Goal: Share content: Share content

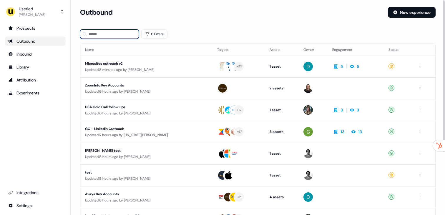
click at [105, 30] on input at bounding box center [109, 33] width 59 height 9
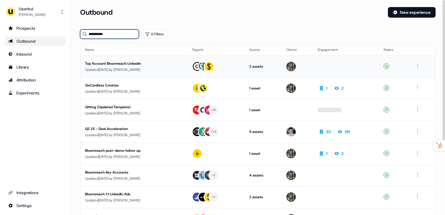
type input "**********"
click at [141, 68] on div "Updated [DATE] by [PERSON_NAME]" at bounding box center [133, 70] width 97 height 6
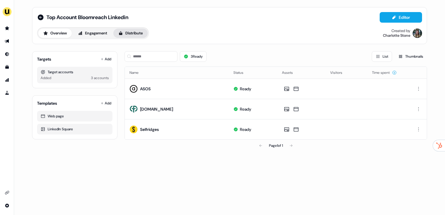
click at [140, 37] on button "Distribute" at bounding box center [130, 33] width 34 height 9
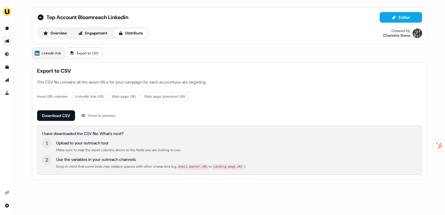
click at [50, 53] on span "LinkedIn Ads" at bounding box center [51, 53] width 19 height 6
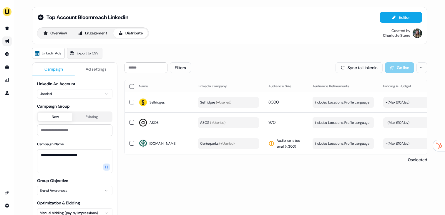
click at [5, 37] on link "Go to outbound experience" at bounding box center [6, 41] width 9 height 9
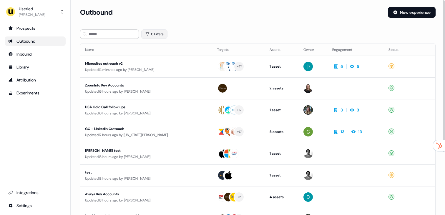
drag, startPoint x: 150, startPoint y: 34, endPoint x: 158, endPoint y: 38, distance: 9.0
click at [150, 34] on button "0 Filters" at bounding box center [154, 33] width 26 height 9
click at [172, 60] on html "For the best experience switch devices to a bigger screen. Go to Userled.io Use…" at bounding box center [222, 107] width 445 height 215
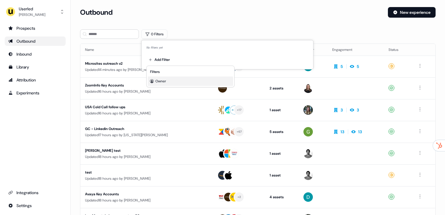
click at [165, 80] on span "Owner" at bounding box center [160, 81] width 11 height 5
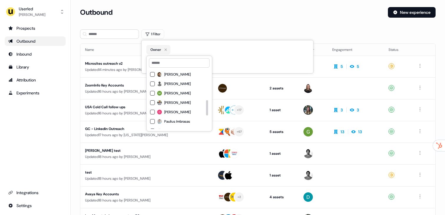
scroll to position [118, 0]
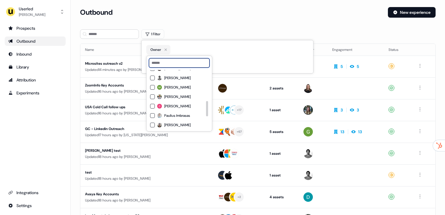
click at [162, 66] on input at bounding box center [179, 62] width 61 height 9
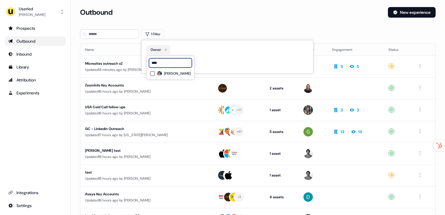
type input "****"
click at [171, 76] on div "[PERSON_NAME]" at bounding box center [170, 73] width 41 height 7
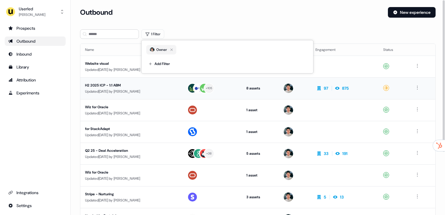
click at [148, 84] on div "H2 2025 ICP - 1:1 ABM" at bounding box center [131, 85] width 93 height 6
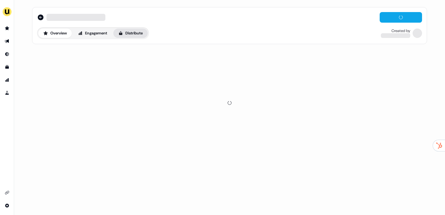
click at [134, 32] on button "Distribute" at bounding box center [130, 33] width 34 height 9
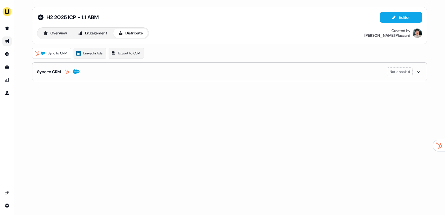
click at [107, 70] on button "Sync to CRM Not enabled" at bounding box center [229, 72] width 385 height 18
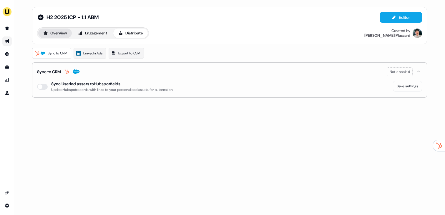
click at [61, 34] on button "Overview" at bounding box center [55, 33] width 34 height 9
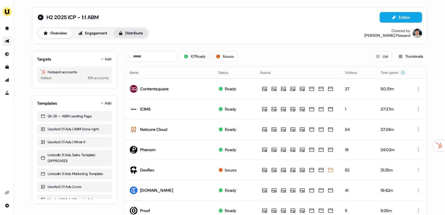
click at [132, 34] on button "Distribute" at bounding box center [130, 33] width 34 height 9
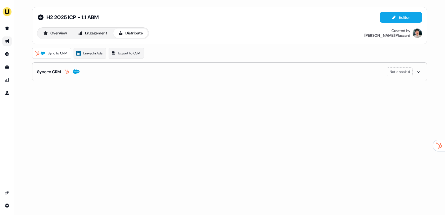
click at [112, 73] on button "Sync to CRM Not enabled" at bounding box center [229, 72] width 385 height 18
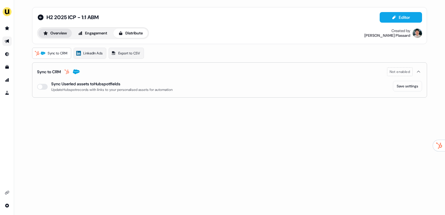
click at [55, 36] on button "Overview" at bounding box center [55, 33] width 34 height 9
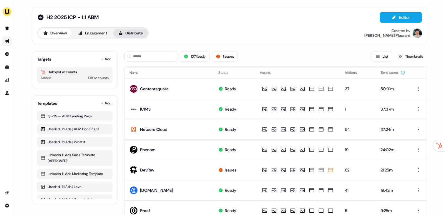
click at [138, 34] on button "Distribute" at bounding box center [130, 33] width 34 height 9
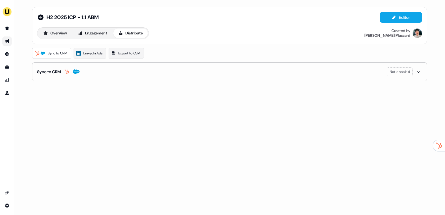
click at [91, 71] on button "Sync to CRM Not enabled" at bounding box center [229, 72] width 385 height 18
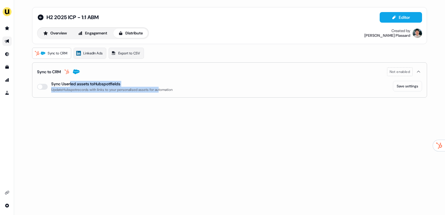
drag, startPoint x: 79, startPoint y: 85, endPoint x: 174, endPoint y: 92, distance: 96.0
click at [165, 92] on div "Sync Userled assets to Hubspot fields Update Hubspot records with links to your…" at bounding box center [112, 87] width 122 height 12
click at [173, 92] on div "Update Hubspot records with links to your personalised assets for automation" at bounding box center [112, 90] width 122 height 6
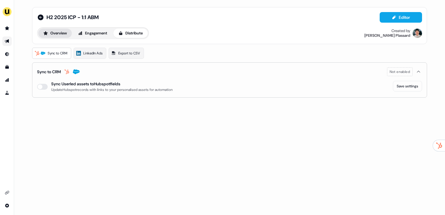
click at [65, 35] on button "Overview" at bounding box center [55, 33] width 34 height 9
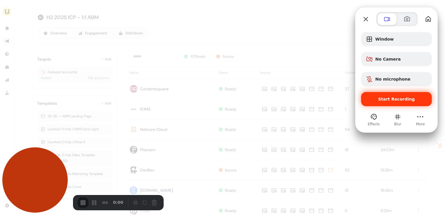
click at [392, 100] on span "Start Recording" at bounding box center [396, 99] width 37 height 5
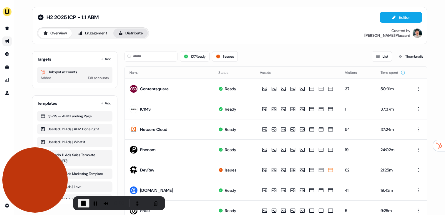
click at [125, 34] on button "Distribute" at bounding box center [130, 33] width 34 height 9
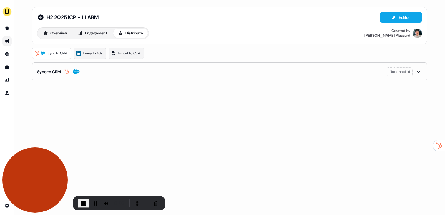
click at [86, 52] on span "LinkedIn Ads" at bounding box center [92, 53] width 19 height 6
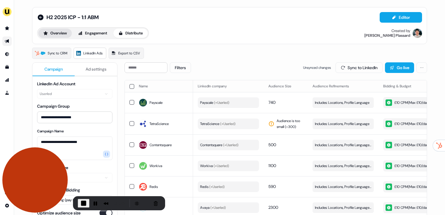
click at [54, 32] on button "Overview" at bounding box center [55, 33] width 34 height 9
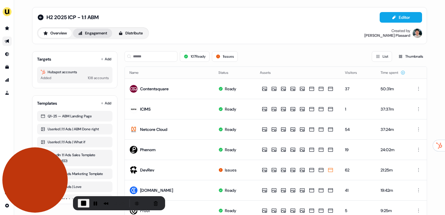
click at [77, 34] on button "Engagement" at bounding box center [92, 33] width 39 height 9
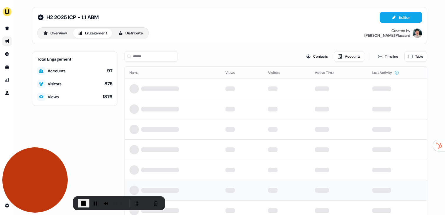
click at [84, 203] on span "End Recording" at bounding box center [83, 203] width 7 height 7
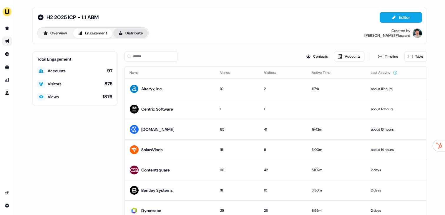
click at [130, 36] on button "Distribute" at bounding box center [130, 33] width 34 height 9
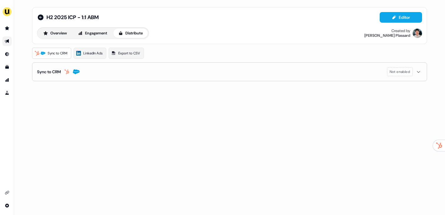
click at [63, 73] on div "Sync to CRM" at bounding box center [58, 72] width 43 height 6
click at [89, 49] on link "LinkedIn Ads" at bounding box center [90, 53] width 33 height 11
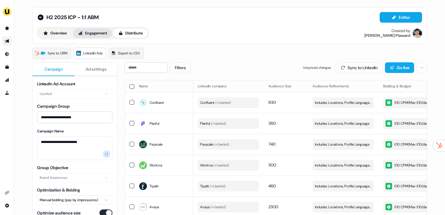
click at [104, 35] on button "Engagement" at bounding box center [92, 33] width 39 height 9
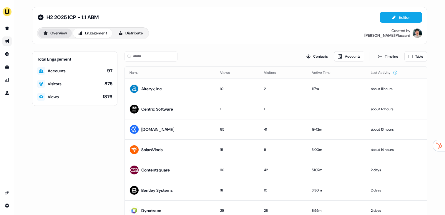
click at [56, 31] on button "Overview" at bounding box center [55, 33] width 34 height 9
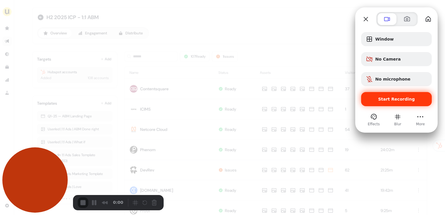
click at [390, 100] on span "Start Recording" at bounding box center [396, 99] width 37 height 5
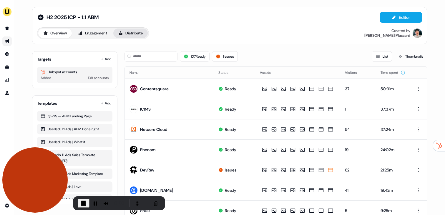
click at [130, 36] on button "Distribute" at bounding box center [130, 33] width 34 height 9
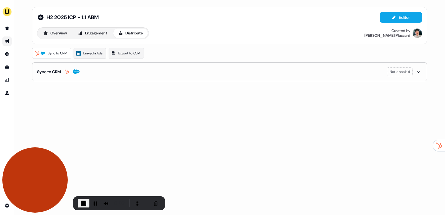
click at [87, 50] on link "LinkedIn Ads" at bounding box center [90, 53] width 33 height 11
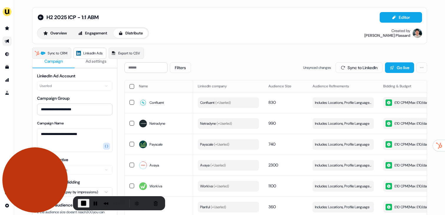
scroll to position [50, 0]
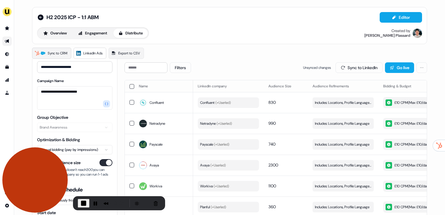
click at [63, 53] on span "Sync to CRM" at bounding box center [58, 53] width 20 height 6
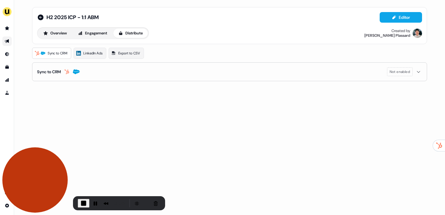
click at [87, 73] on button "Sync to CRM Not enabled" at bounding box center [229, 72] width 385 height 18
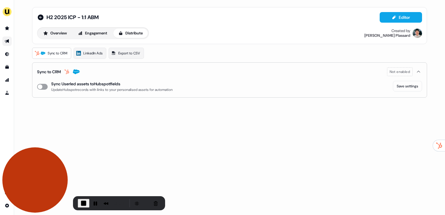
click at [44, 86] on button "enable-crm-asset-sync" at bounding box center [42, 87] width 11 height 6
click at [44, 87] on button "enable-crm-asset-sync" at bounding box center [42, 87] width 11 height 6
click at [83, 204] on span "End Recording" at bounding box center [83, 203] width 7 height 7
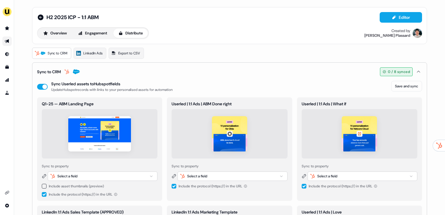
scroll to position [1, 0]
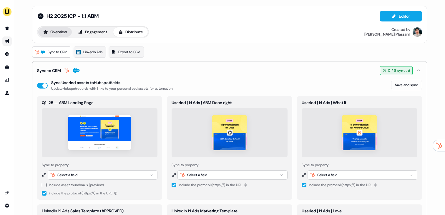
click at [62, 31] on button "Overview" at bounding box center [55, 31] width 34 height 9
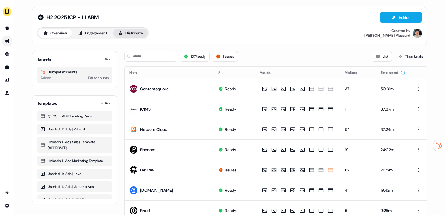
click at [137, 33] on button "Distribute" at bounding box center [130, 33] width 34 height 9
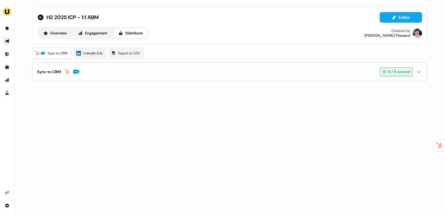
click at [69, 75] on button "Sync to CRM 0 / 8 synced" at bounding box center [229, 72] width 385 height 18
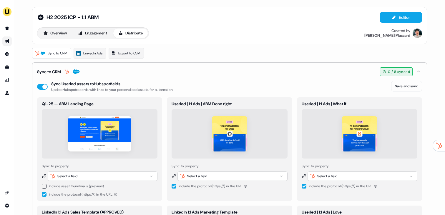
click at [69, 70] on icon "button" at bounding box center [66, 71] width 7 height 5
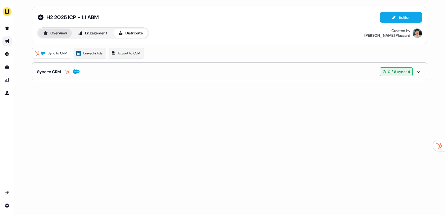
click at [65, 32] on button "Overview" at bounding box center [55, 33] width 34 height 9
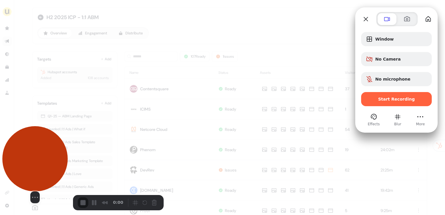
click at [34, 201] on button "Resize small" at bounding box center [36, 197] width 7 height 7
drag, startPoint x: 33, startPoint y: 201, endPoint x: 42, endPoint y: 201, distance: 8.8
click at [33, 201] on button "Resize small" at bounding box center [36, 197] width 7 height 7
drag, startPoint x: 47, startPoint y: 151, endPoint x: 32, endPoint y: 179, distance: 32.0
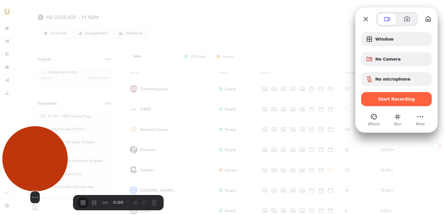
click at [24, 199] on button "Camera off" at bounding box center [24, 197] width 7 height 7
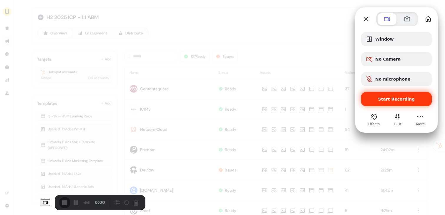
click at [400, 99] on span "Start Recording" at bounding box center [396, 99] width 37 height 5
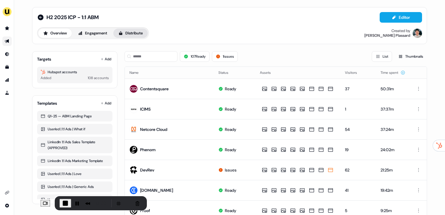
click at [148, 33] on button "Distribute" at bounding box center [130, 33] width 34 height 9
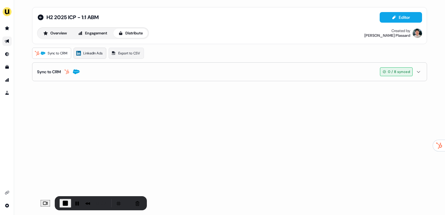
click at [92, 57] on link "LinkedIn Ads" at bounding box center [90, 53] width 33 height 11
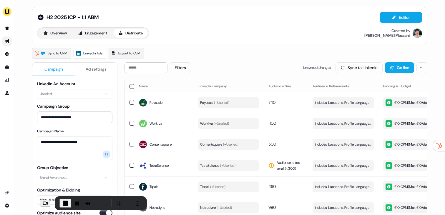
click at [60, 51] on span "Sync to CRM" at bounding box center [58, 53] width 20 height 6
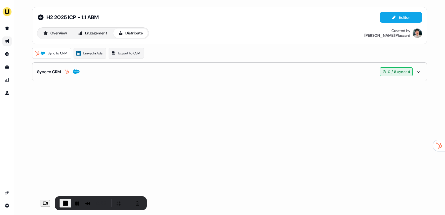
click at [110, 72] on button "Sync to CRM 0 / 8 synced" at bounding box center [229, 72] width 385 height 18
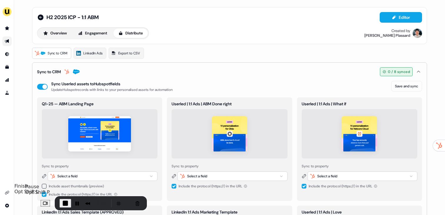
click at [62, 203] on span "End Recording" at bounding box center [65, 203] width 7 height 7
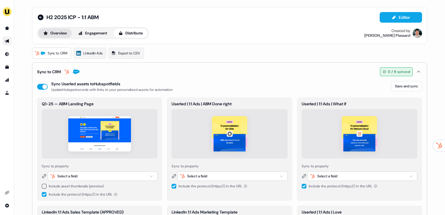
click at [55, 32] on button "Overview" at bounding box center [55, 33] width 34 height 9
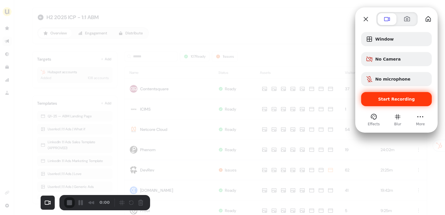
click at [397, 102] on div "Start Recording" at bounding box center [396, 99] width 71 height 14
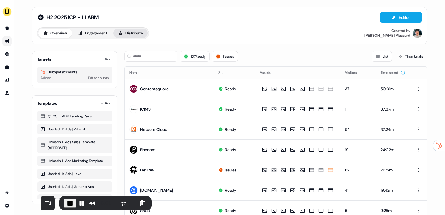
click at [130, 33] on button "Distribute" at bounding box center [130, 33] width 34 height 9
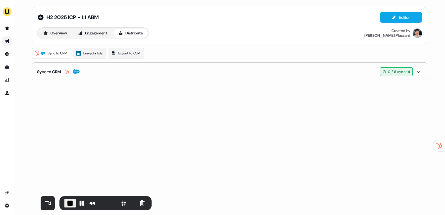
click at [88, 74] on button "Sync to CRM 0 / 8 synced" at bounding box center [229, 72] width 385 height 18
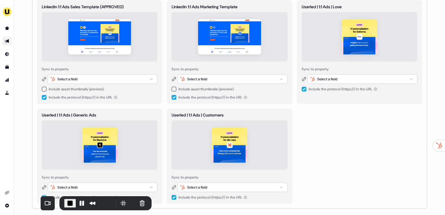
scroll to position [206, 0]
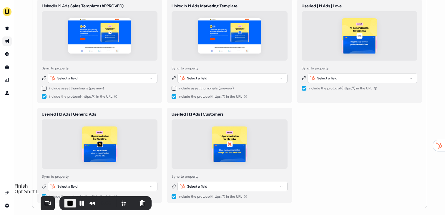
click at [67, 200] on span "End Recording" at bounding box center [70, 203] width 7 height 7
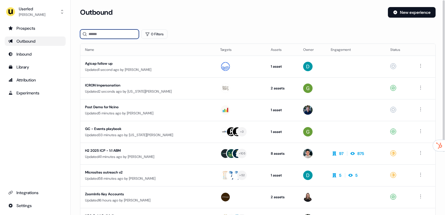
click at [119, 31] on input at bounding box center [109, 33] width 59 height 9
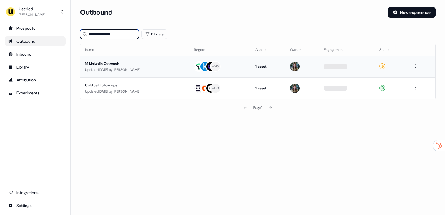
type input "**********"
click at [121, 62] on div "1:1 Linkedin Outreach" at bounding box center [134, 64] width 99 height 6
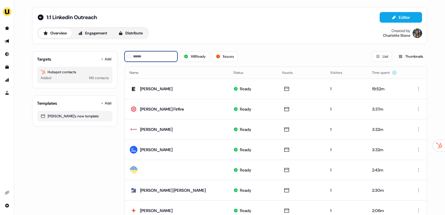
click at [158, 58] on input at bounding box center [151, 56] width 53 height 11
paste input "**********"
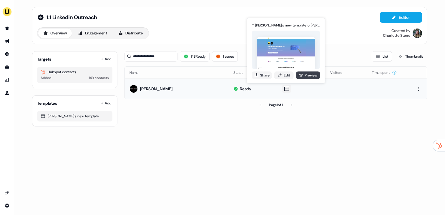
click at [306, 76] on link "Preview" at bounding box center [308, 76] width 24 height 8
click at [273, 77] on div "Share Edit Preview" at bounding box center [286, 76] width 68 height 8
click at [264, 77] on button "Share" at bounding box center [262, 76] width 20 height 8
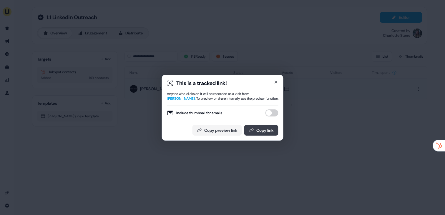
click at [267, 135] on button "Copy link" at bounding box center [261, 130] width 34 height 11
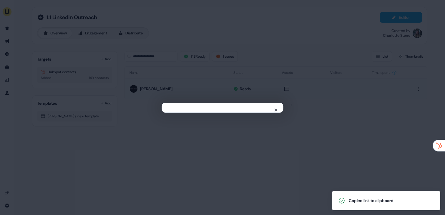
click at [43, 71] on div "Close" at bounding box center [222, 107] width 445 height 215
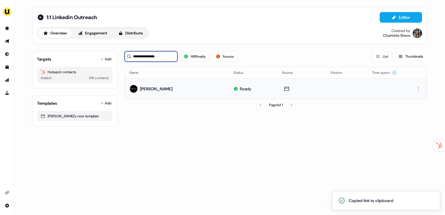
drag, startPoint x: 168, startPoint y: 57, endPoint x: 131, endPoint y: 56, distance: 36.2
click at [131, 56] on div "**********" at bounding box center [151, 56] width 53 height 11
paste input
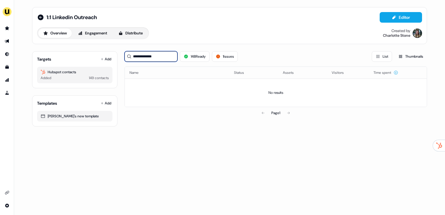
type input "**********"
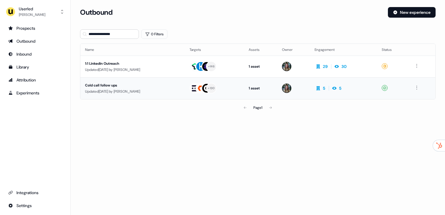
click at [128, 96] on td "Cold call follow ups Updated [DATE] by [PERSON_NAME]" at bounding box center [132, 88] width 105 height 22
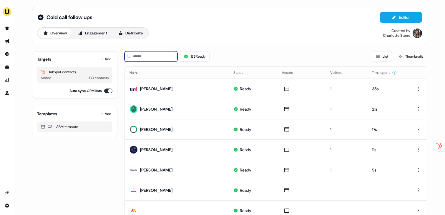
click at [147, 55] on input at bounding box center [151, 56] width 53 height 11
paste input "**********"
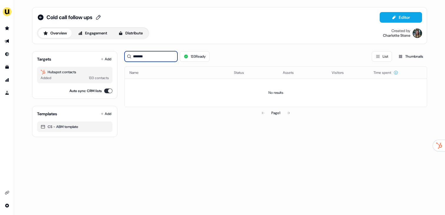
type input "******"
click at [55, 14] on span "Cold call follow ups" at bounding box center [70, 17] width 46 height 7
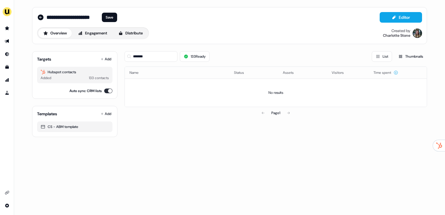
click at [47, 15] on div "**********" at bounding box center [73, 17] width 53 height 6
click at [49, 17] on input "**********" at bounding box center [73, 17] width 53 height 6
type input "**********"
click at [117, 17] on button "Save" at bounding box center [109, 17] width 15 height 9
click at [82, 19] on span "Cold call follow ups" at bounding box center [70, 17] width 46 height 7
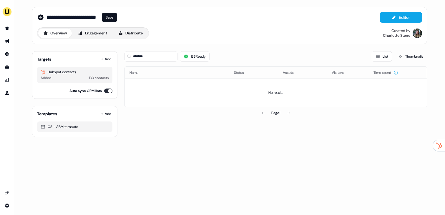
click at [186, 44] on div "**********" at bounding box center [229, 25] width 395 height 37
click at [116, 20] on button "Save" at bounding box center [109, 17] width 15 height 9
click at [199, 31] on div "Overview Engagement Distribute Created by [PERSON_NAME]" at bounding box center [229, 33] width 385 height 12
click at [165, 54] on input "******" at bounding box center [151, 56] width 53 height 11
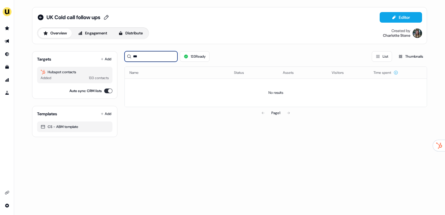
type input "*"
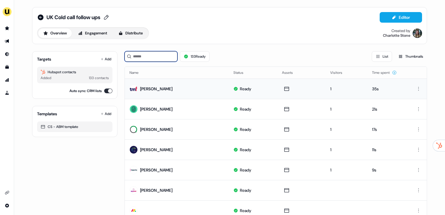
scroll to position [10, 0]
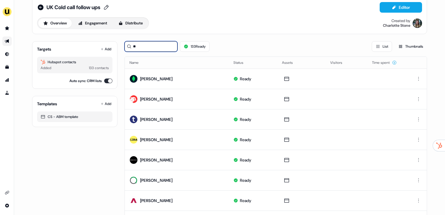
type input "**"
click at [8, 41] on icon "Go to outbound experience" at bounding box center [7, 41] width 4 height 4
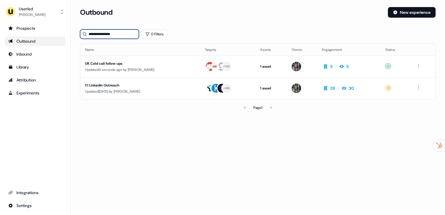
drag, startPoint x: 128, startPoint y: 33, endPoint x: 82, endPoint y: 33, distance: 45.9
click at [82, 33] on div "**********" at bounding box center [109, 33] width 59 height 9
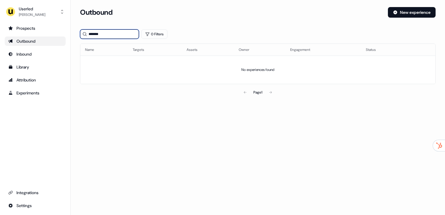
type input "******"
click at [32, 38] on link "Outbound" at bounding box center [35, 41] width 61 height 9
drag, startPoint x: 107, startPoint y: 36, endPoint x: 77, endPoint y: 35, distance: 29.7
click at [77, 35] on section "Loading... Outbound New experience ****** 0 Filters Name Targets Assets Owner E…" at bounding box center [258, 61] width 375 height 108
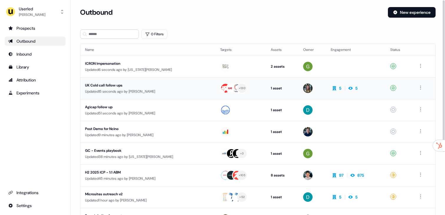
click at [158, 93] on div "Updated 15 seconds ago by [PERSON_NAME]" at bounding box center [148, 92] width 126 height 6
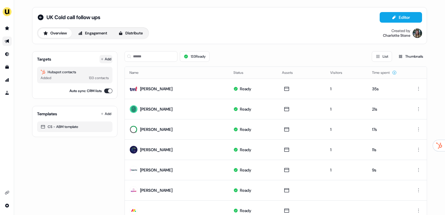
click at [106, 58] on button "Add" at bounding box center [106, 59] width 13 height 8
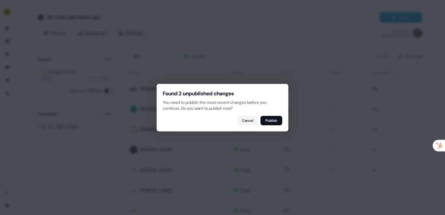
click at [142, 53] on div at bounding box center [222, 107] width 445 height 215
click at [271, 121] on button "Publish" at bounding box center [272, 120] width 22 height 9
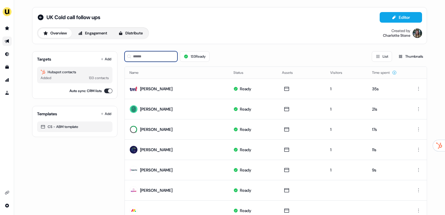
click at [146, 58] on input at bounding box center [151, 56] width 53 height 11
paste input "**********"
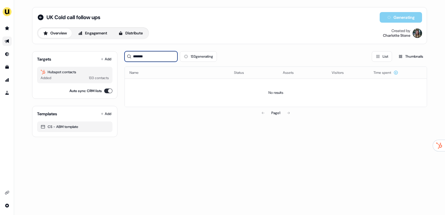
click at [160, 57] on input "******" at bounding box center [151, 56] width 53 height 11
type input "******"
click at [9, 39] on link "Go to outbound experience" at bounding box center [6, 41] width 9 height 9
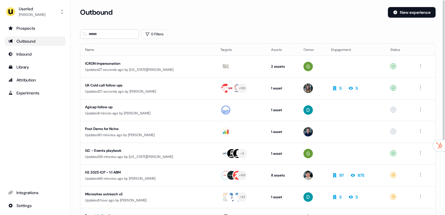
click at [115, 39] on section "Loading... Outbound New experience 0 Filters Name Targets Assets Owner Engageme…" at bounding box center [258, 155] width 375 height 297
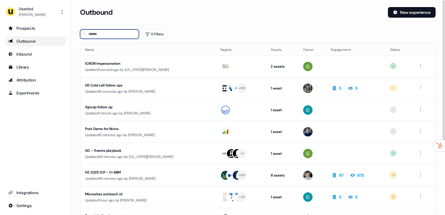
click at [111, 36] on input at bounding box center [109, 33] width 59 height 9
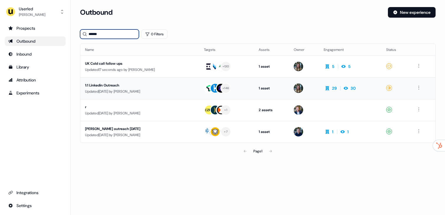
type input "******"
click at [111, 92] on div "Updated [DATE] by [PERSON_NAME]" at bounding box center [140, 92] width 110 height 6
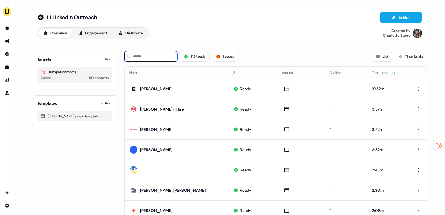
click at [154, 55] on input at bounding box center [151, 56] width 53 height 11
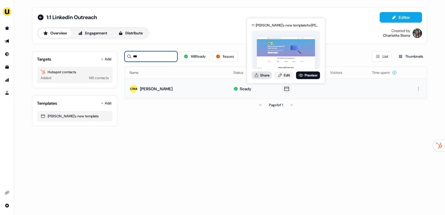
type input "***"
click at [263, 77] on button "Share" at bounding box center [262, 76] width 20 height 8
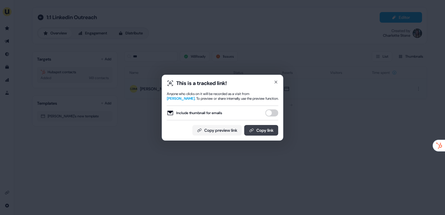
click at [264, 127] on button "Copy link" at bounding box center [261, 130] width 34 height 11
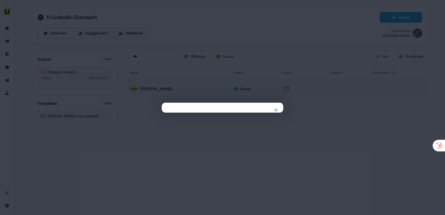
click at [273, 44] on div "Close" at bounding box center [222, 107] width 445 height 215
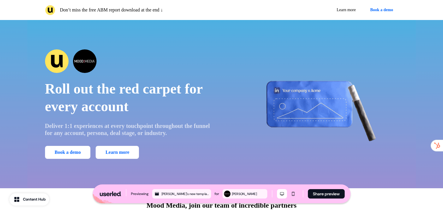
scroll to position [1033, 0]
